Goal: Task Accomplishment & Management: Manage account settings

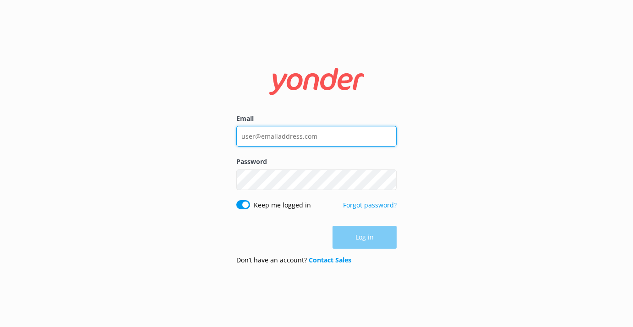
type input "[DOMAIN_NAME][EMAIL_ADDRESS][DOMAIN_NAME]"
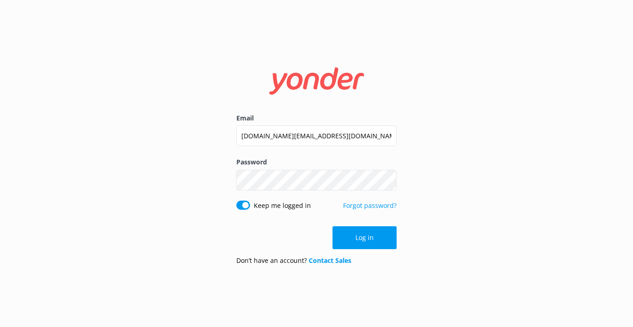
click at [169, 201] on div "Email [DOMAIN_NAME][EMAIL_ADDRESS][DOMAIN_NAME] Password Show password Keep me …" at bounding box center [316, 163] width 633 height 327
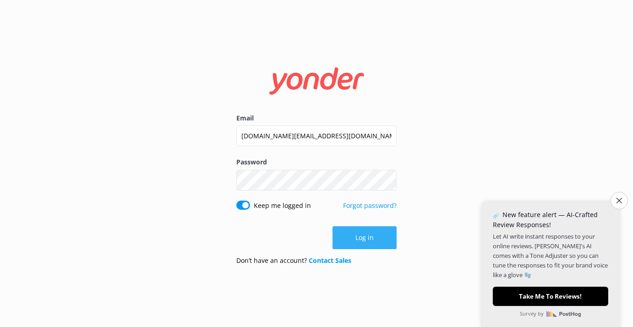
click at [361, 234] on button "Log in" at bounding box center [365, 237] width 64 height 23
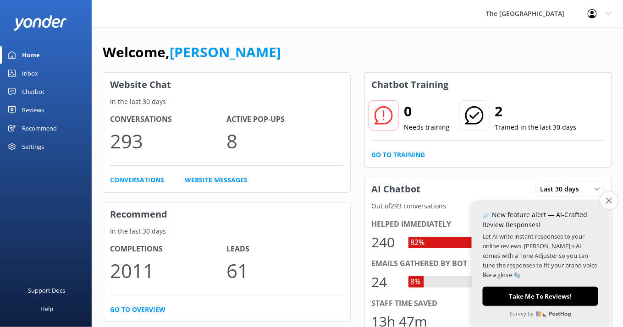
click at [609, 197] on icon "Close survey" at bounding box center [609, 200] width 6 height 6
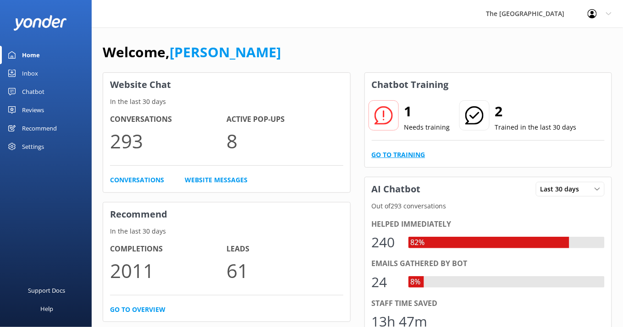
click at [396, 157] on link "Go to Training" at bounding box center [399, 155] width 54 height 10
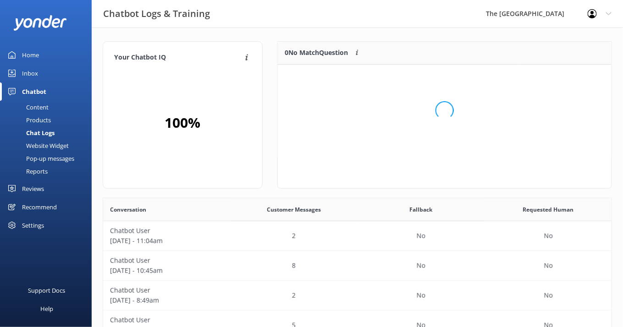
scroll to position [36, 323]
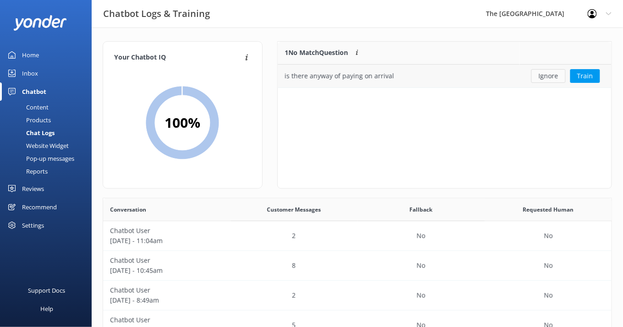
click at [549, 78] on button "Ignore" at bounding box center [548, 76] width 34 height 14
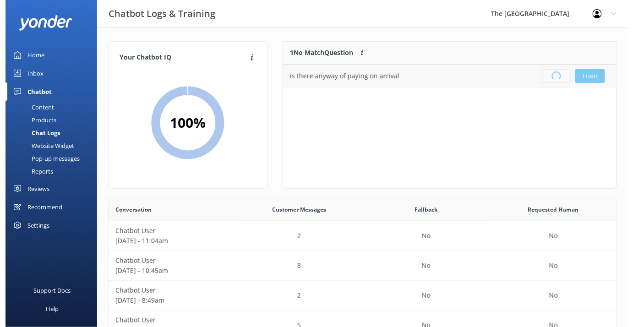
scroll to position [104, 323]
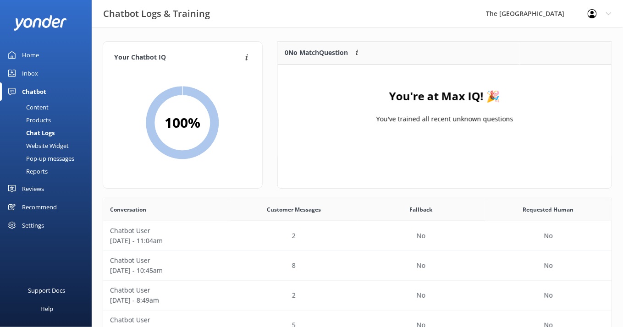
click at [34, 73] on div "Inbox" at bounding box center [30, 73] width 16 height 18
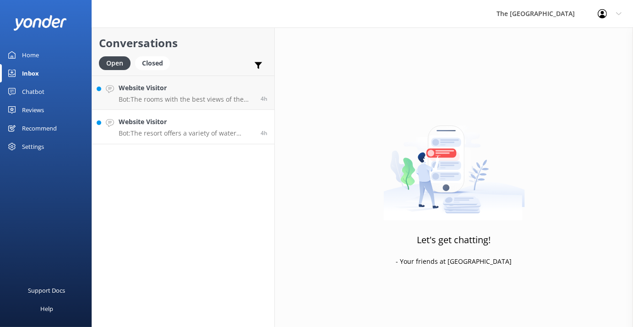
click at [150, 119] on h4 "Website Visitor" at bounding box center [186, 122] width 135 height 10
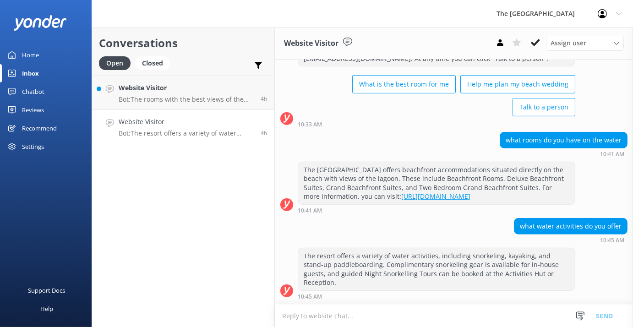
scroll to position [567, 0]
click at [157, 95] on p "Bot: The rooms with the best views of the lagoon at [GEOGRAPHIC_DATA] include: …" at bounding box center [186, 99] width 135 height 8
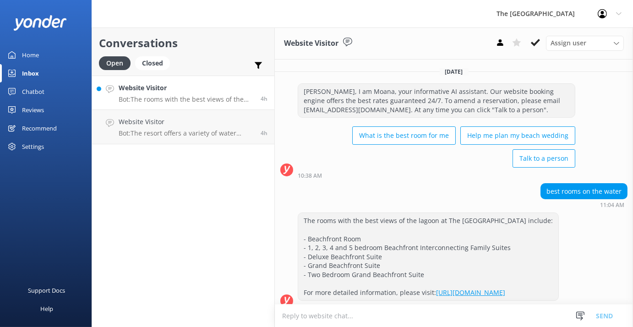
scroll to position [18, 0]
